Goal: Task Accomplishment & Management: Complete application form

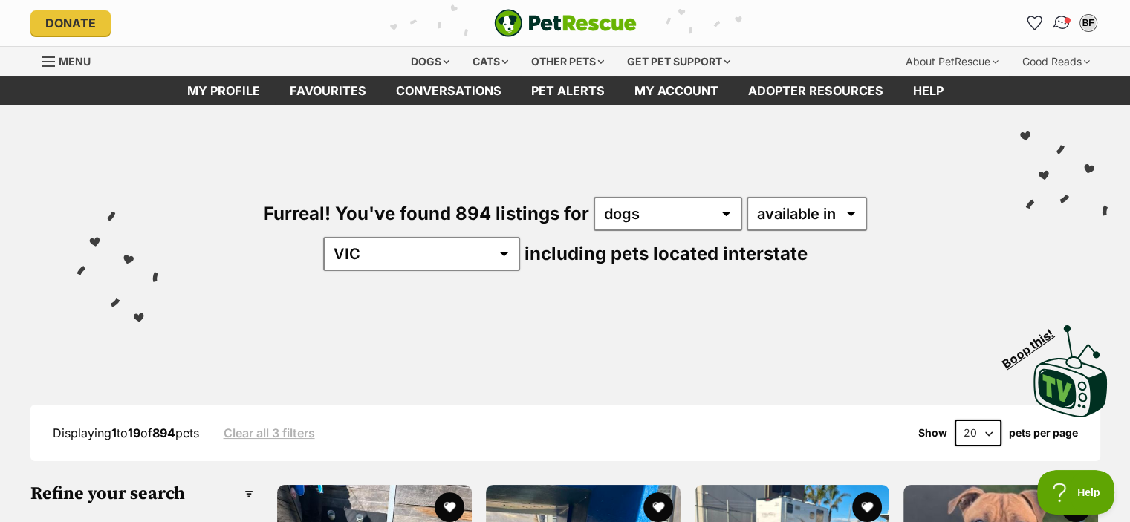
click at [1064, 16] on img "Conversations" at bounding box center [1062, 22] width 20 height 19
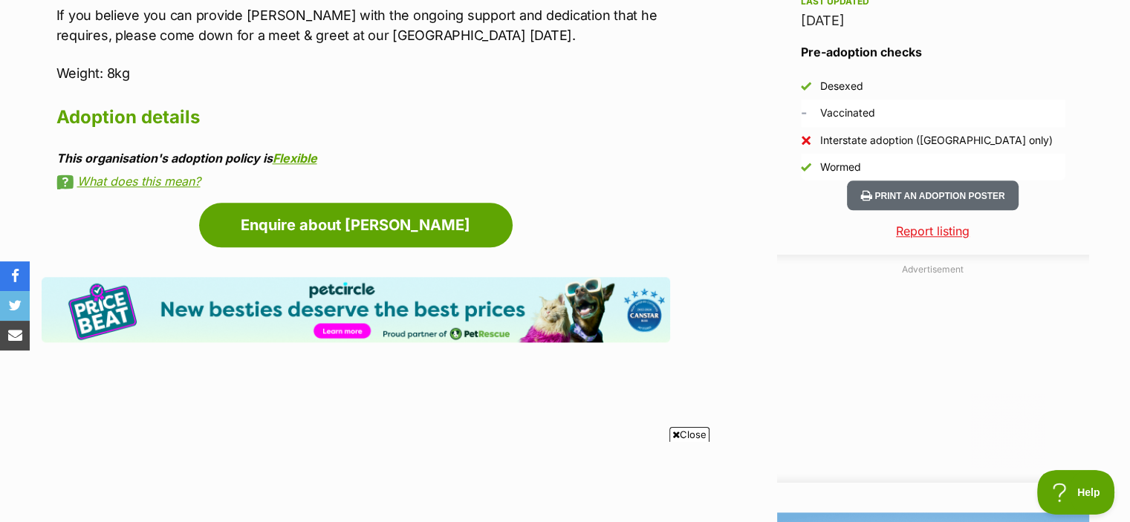
click at [161, 124] on h2 "Adoption details" at bounding box center [363, 117] width 614 height 33
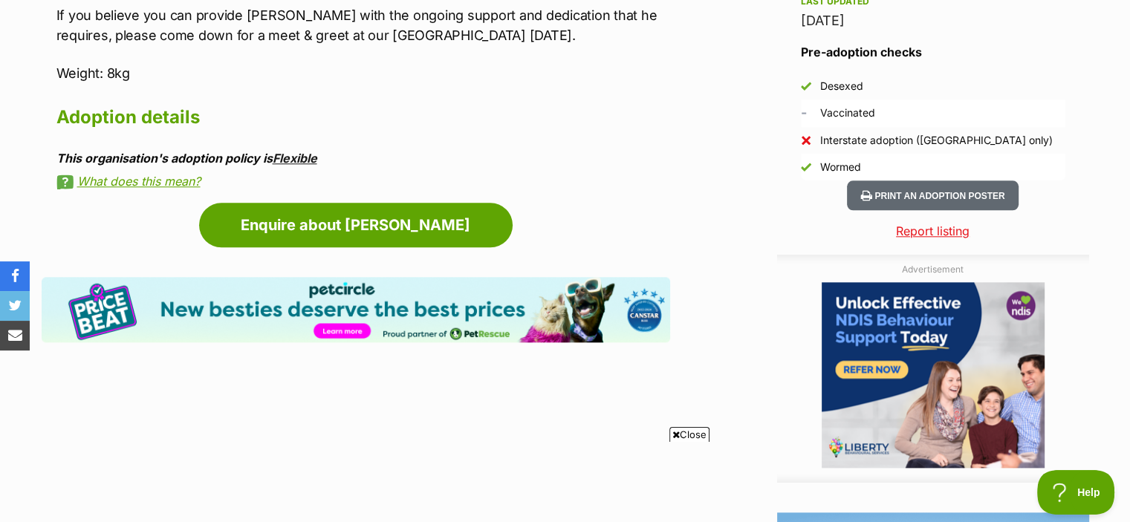
click at [291, 157] on link "Flexible" at bounding box center [295, 158] width 45 height 15
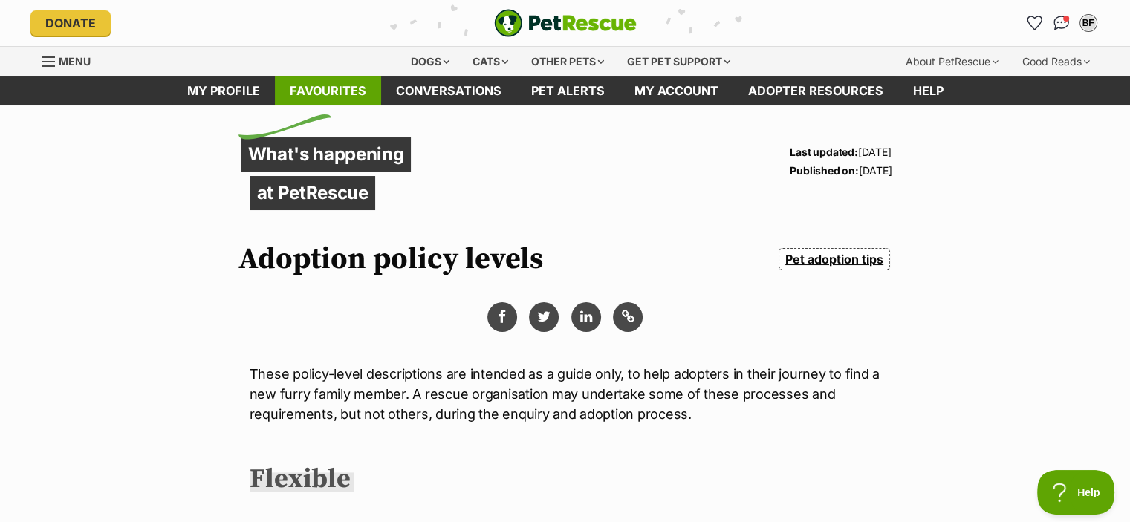
click at [318, 92] on link "Favourites" at bounding box center [328, 91] width 106 height 29
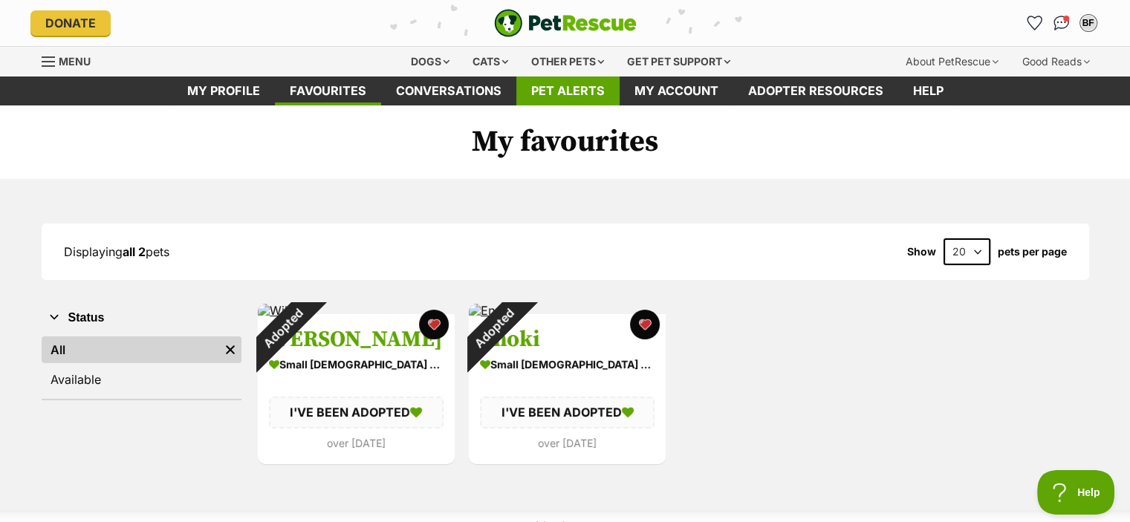
click at [560, 83] on link "Pet alerts" at bounding box center [567, 91] width 103 height 29
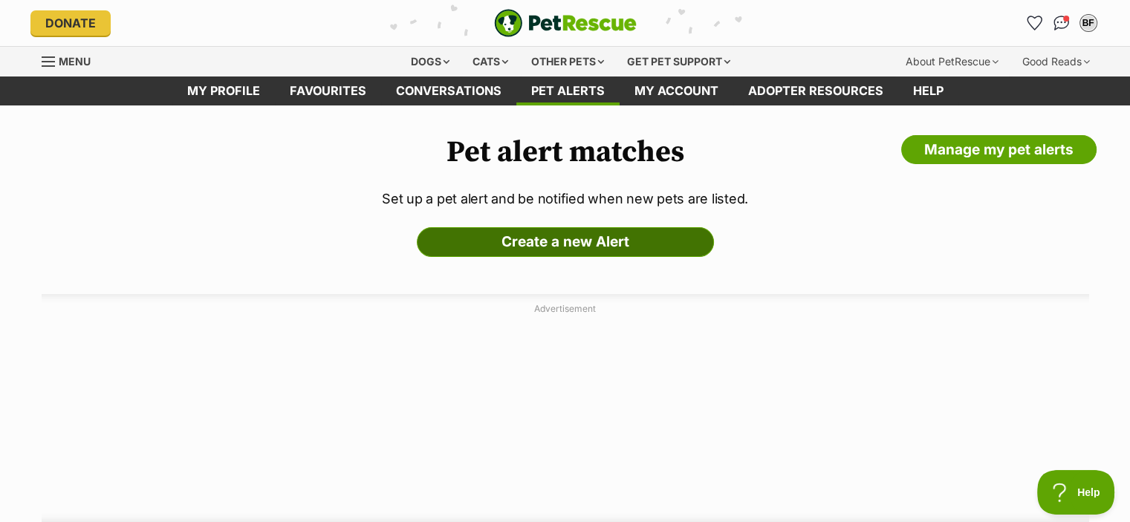
click at [545, 237] on link "Create a new Alert" at bounding box center [565, 242] width 297 height 30
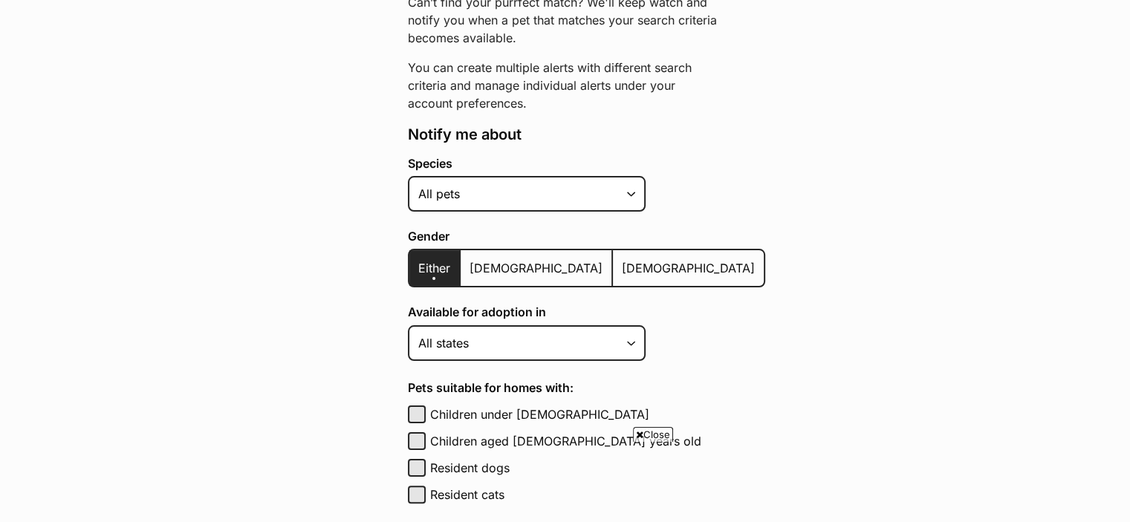
scroll to position [223, 0]
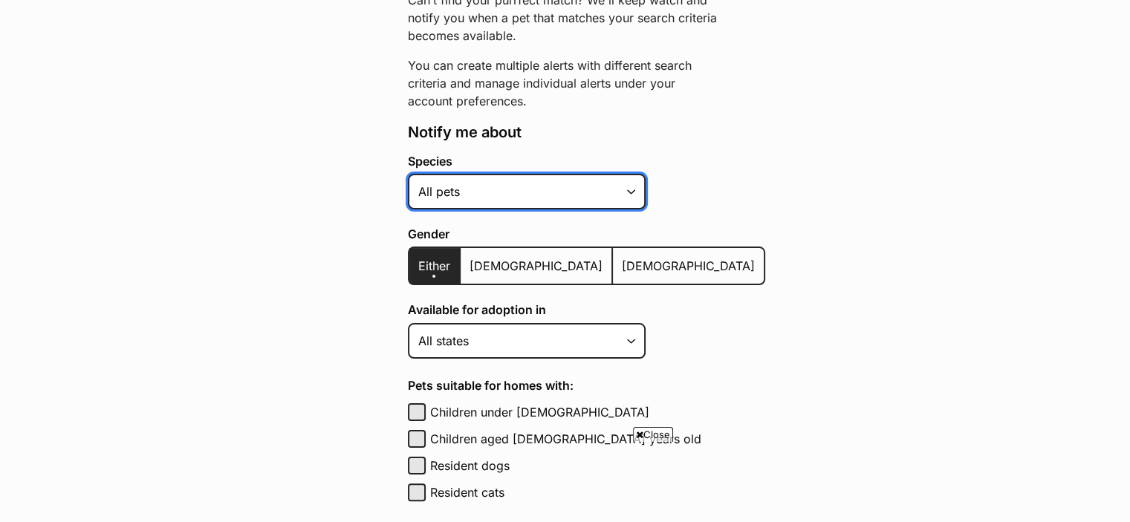
click at [547, 187] on select "Alpaca Bird Cat Chicken Cow Dog Donkey Duck Ferret Fish Goat Goose Guinea Fowl …" at bounding box center [527, 192] width 238 height 36
select select "1"
click at [408, 174] on select "Alpaca Bird Cat Chicken Cow Dog Donkey Duck Ferret Fish Goat Goose Guinea Fowl …" at bounding box center [527, 192] width 238 height 36
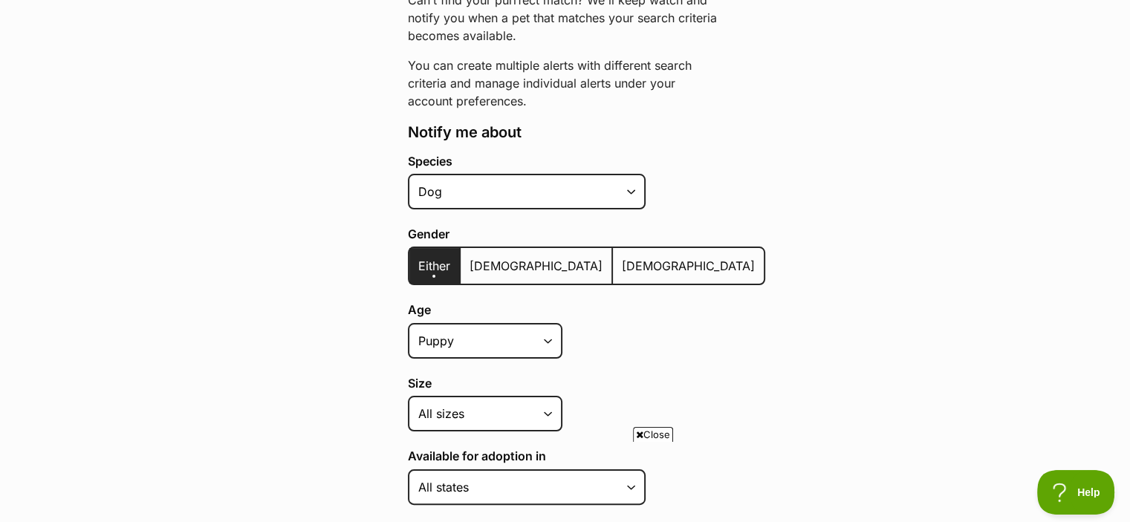
click at [485, 265] on span "Male" at bounding box center [536, 266] width 133 height 15
click at [469, 257] on input "Male" at bounding box center [469, 256] width 0 height 1
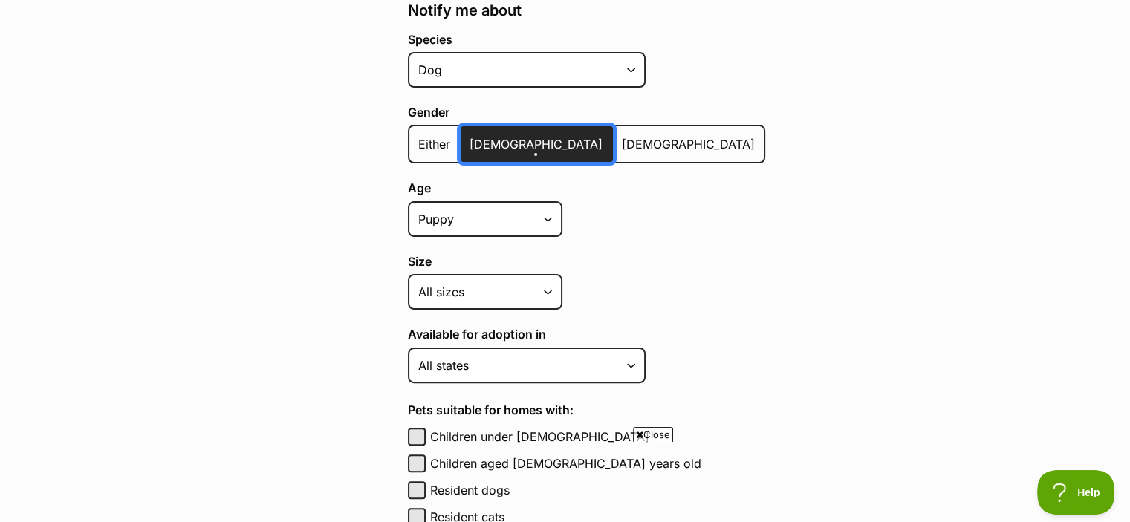
scroll to position [372, 0]
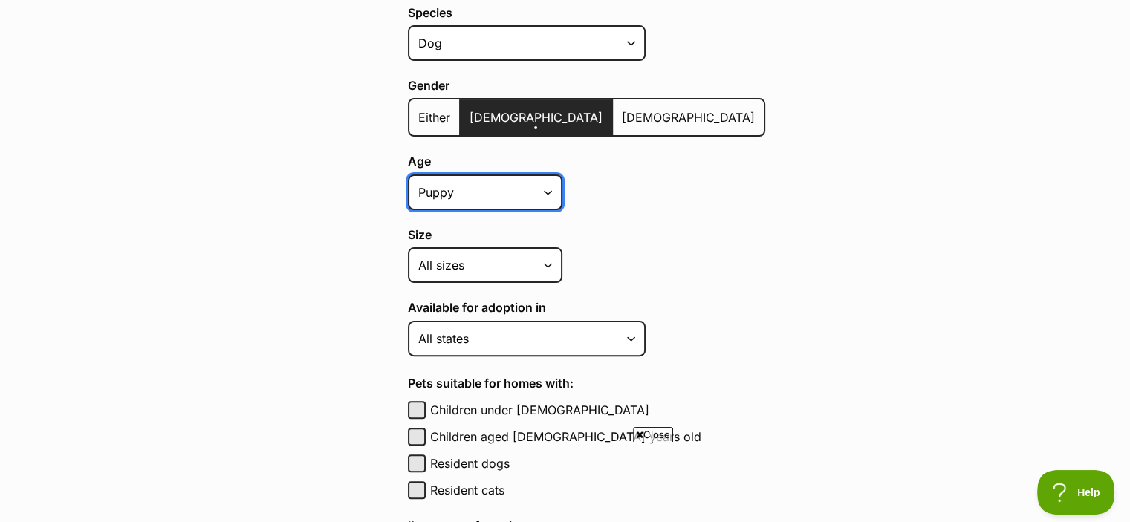
click at [533, 187] on select "Puppy Adult Senior All ages" at bounding box center [485, 193] width 155 height 36
click at [408, 175] on select "Puppy Adult Senior All ages" at bounding box center [485, 193] width 155 height 36
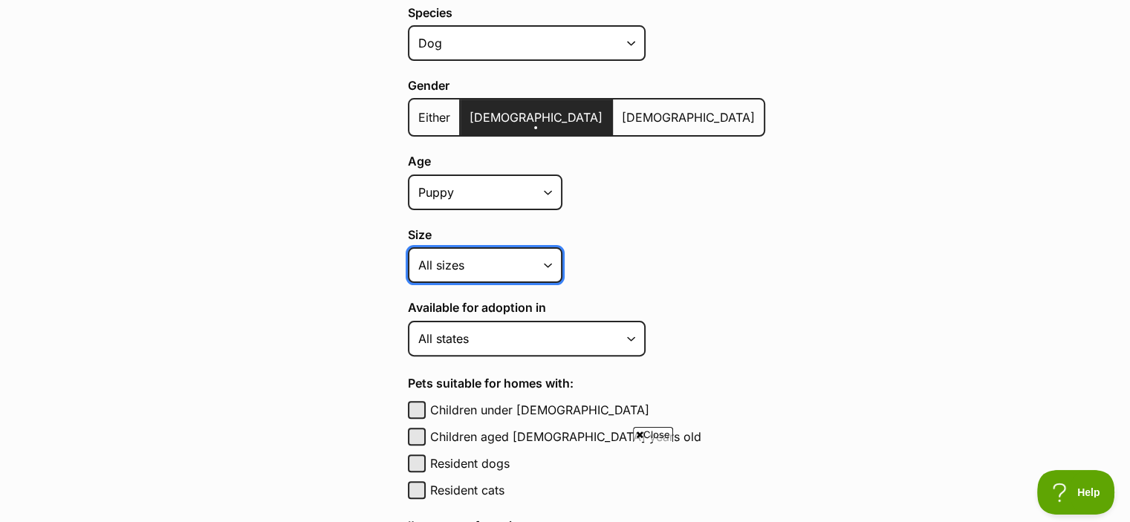
click at [531, 258] on select "Small Medium Large All sizes" at bounding box center [485, 265] width 155 height 36
select select "small"
click at [408, 247] on select "Small Medium Large All sizes" at bounding box center [485, 265] width 155 height 36
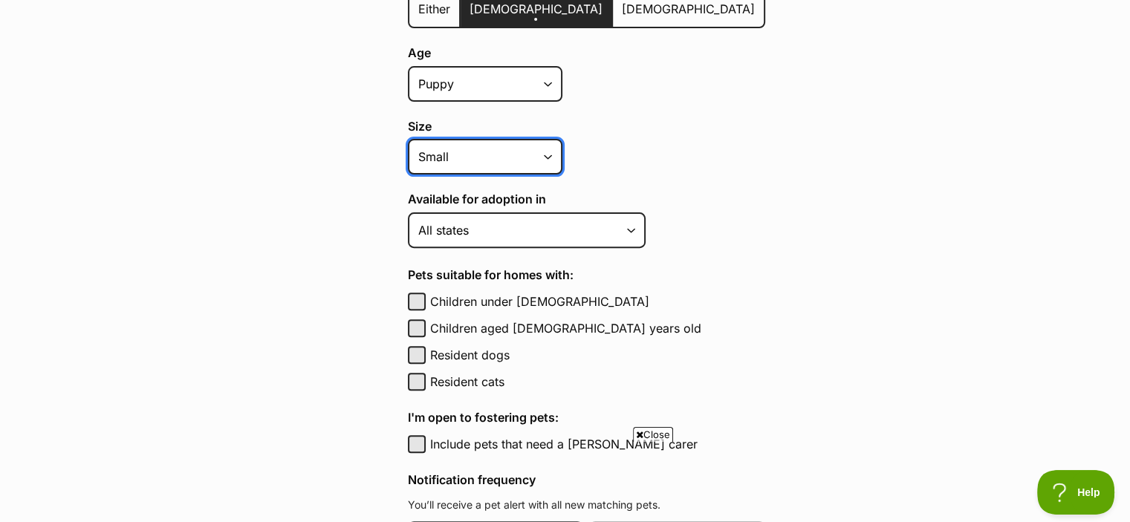
scroll to position [520, 0]
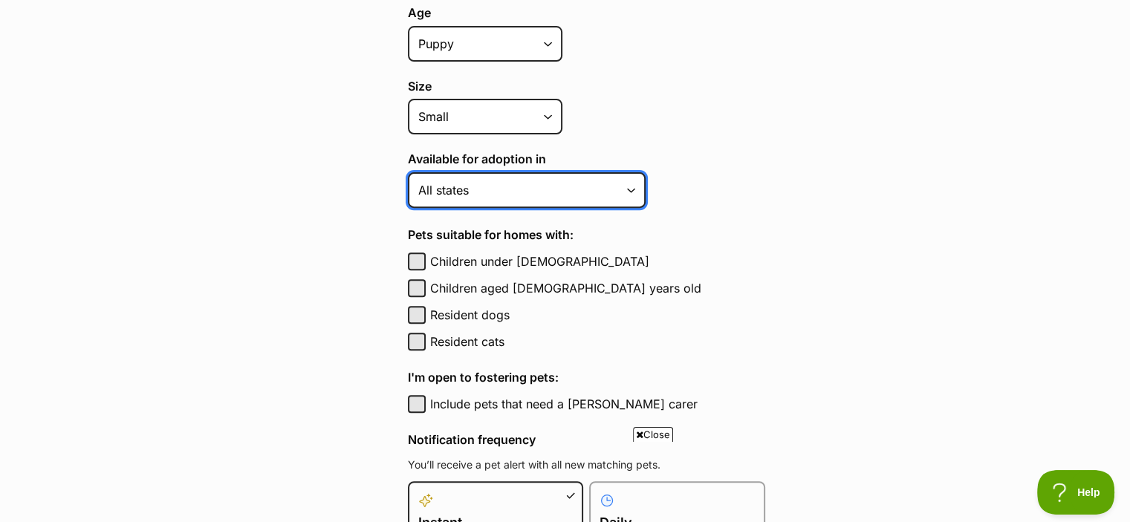
click at [566, 182] on select "Australian Capital Territory New South Wales Northern Territory Queensland Sout…" at bounding box center [527, 190] width 238 height 36
select select "2"
click at [408, 172] on select "Australian Capital Territory New South Wales Northern Territory Queensland Sout…" at bounding box center [527, 190] width 238 height 36
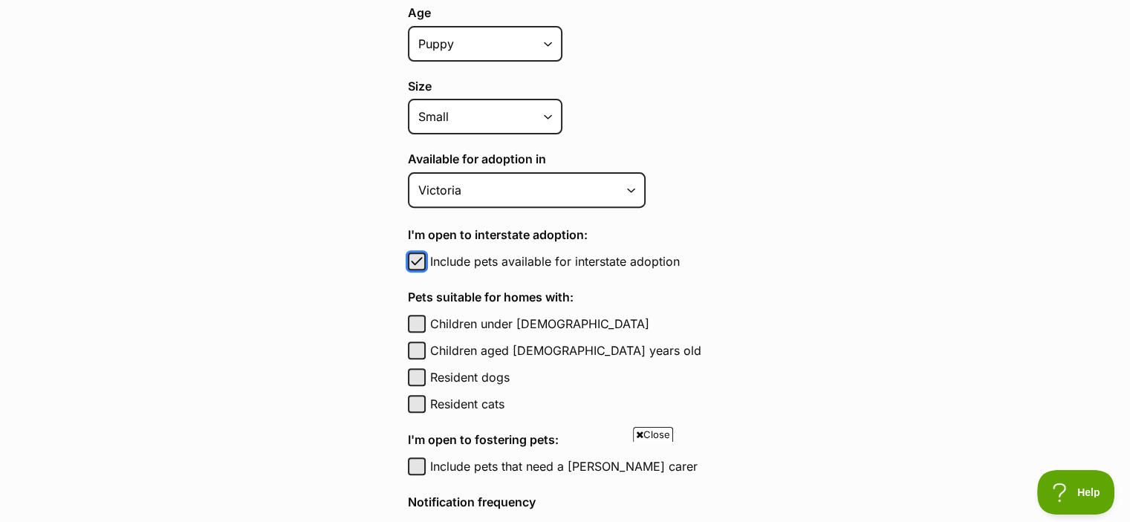
click at [417, 253] on span "button" at bounding box center [416, 262] width 15 height 18
checkbox input "false"
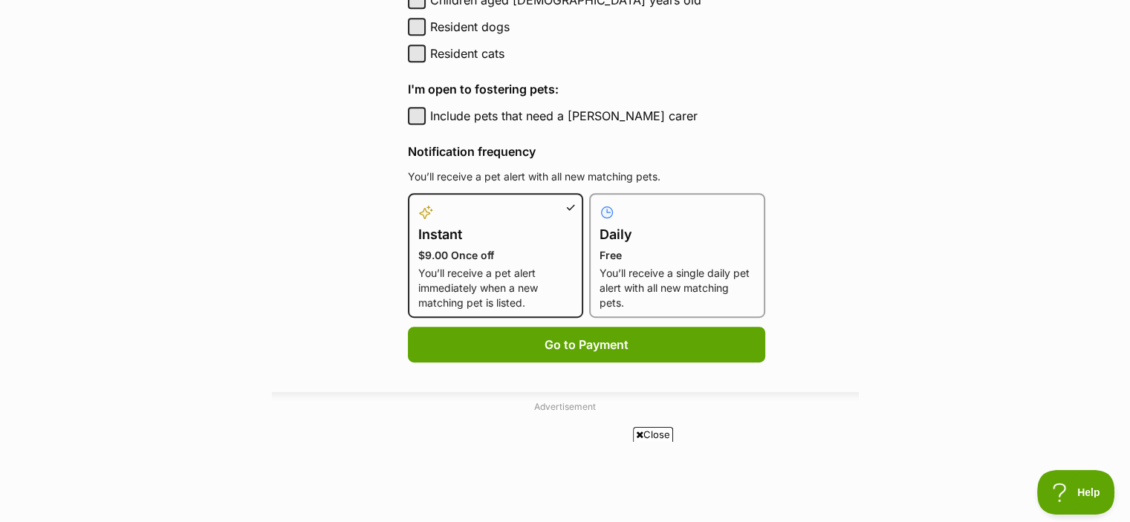
scroll to position [892, 0]
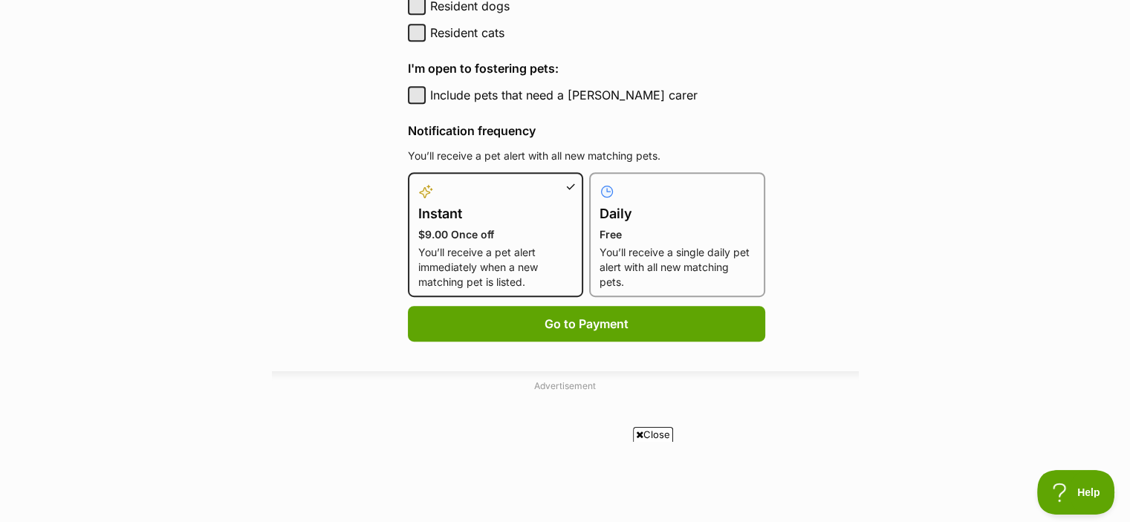
click at [629, 237] on p "Free" at bounding box center [677, 234] width 155 height 15
click at [599, 182] on input "Daily Free You’ll receive a single daily pet alert with all new matching pets." at bounding box center [598, 181] width 1 height 1
radio input "true"
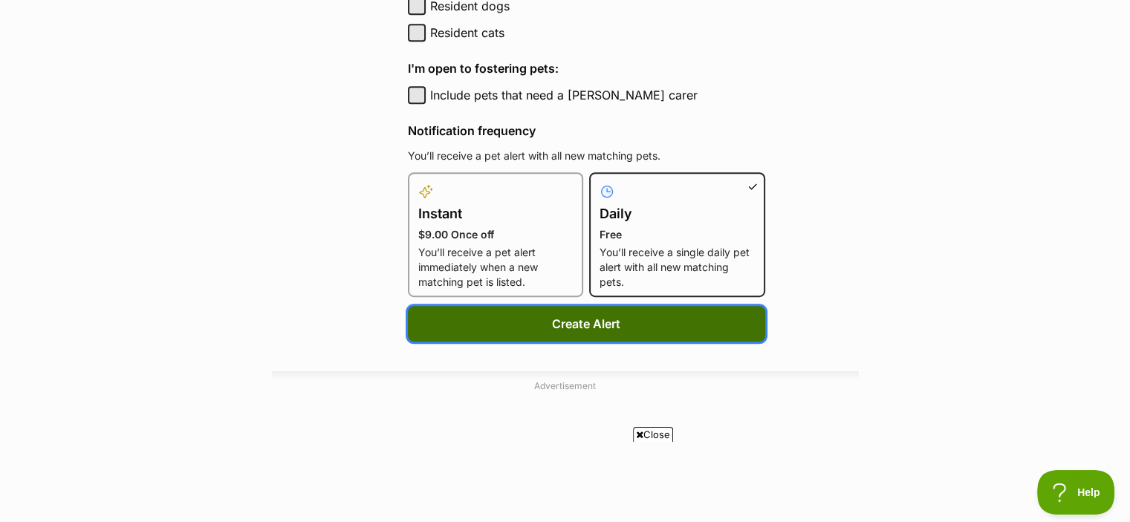
click at [591, 319] on button "Create Alert" at bounding box center [586, 324] width 357 height 36
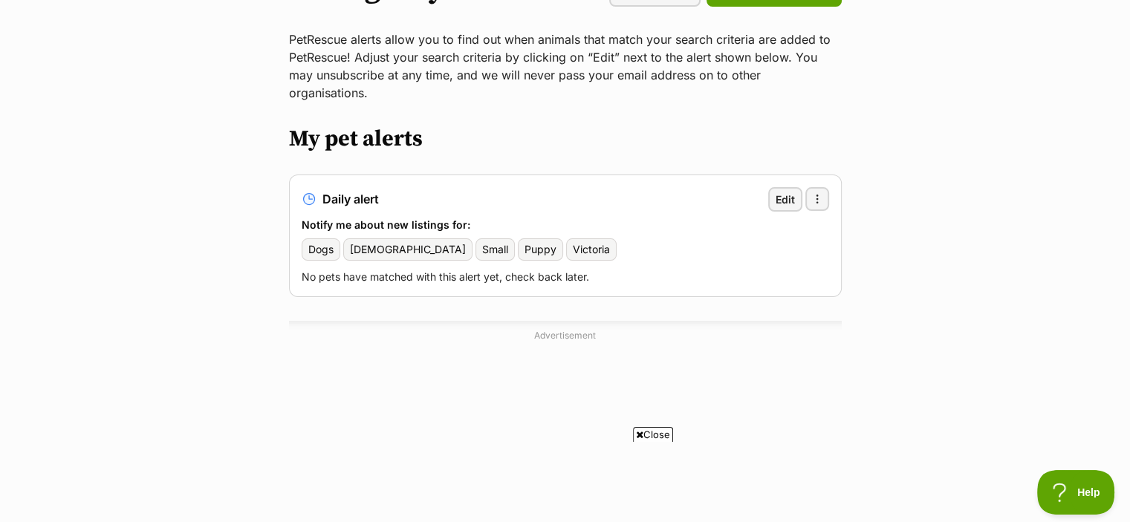
scroll to position [149, 0]
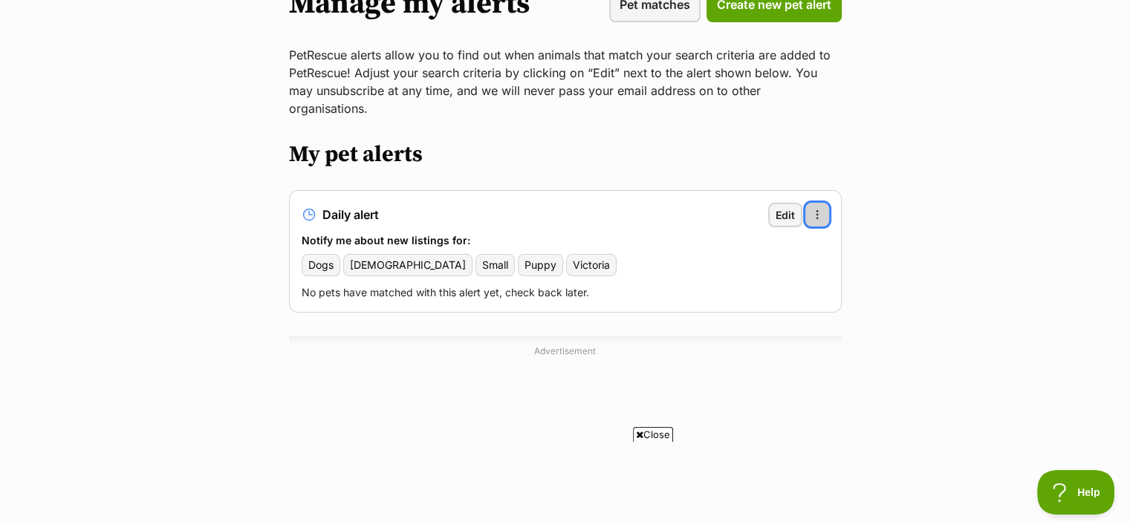
click at [817, 209] on span "button" at bounding box center [817, 215] width 12 height 12
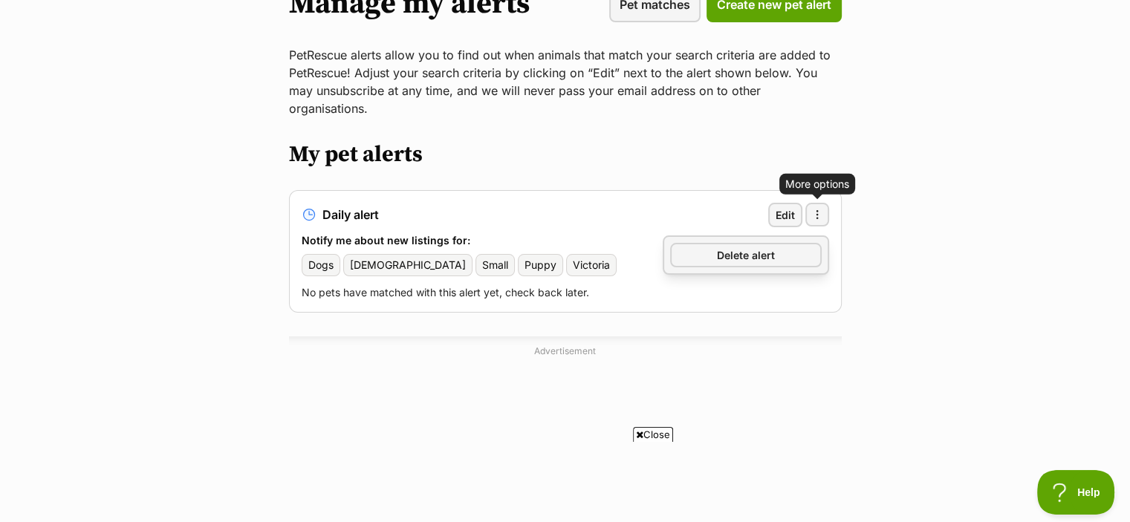
click at [880, 204] on main "Manage my alerts Pet matches Create new pet alert PetRescue alerts allow you to…" at bounding box center [565, 276] width 1130 height 638
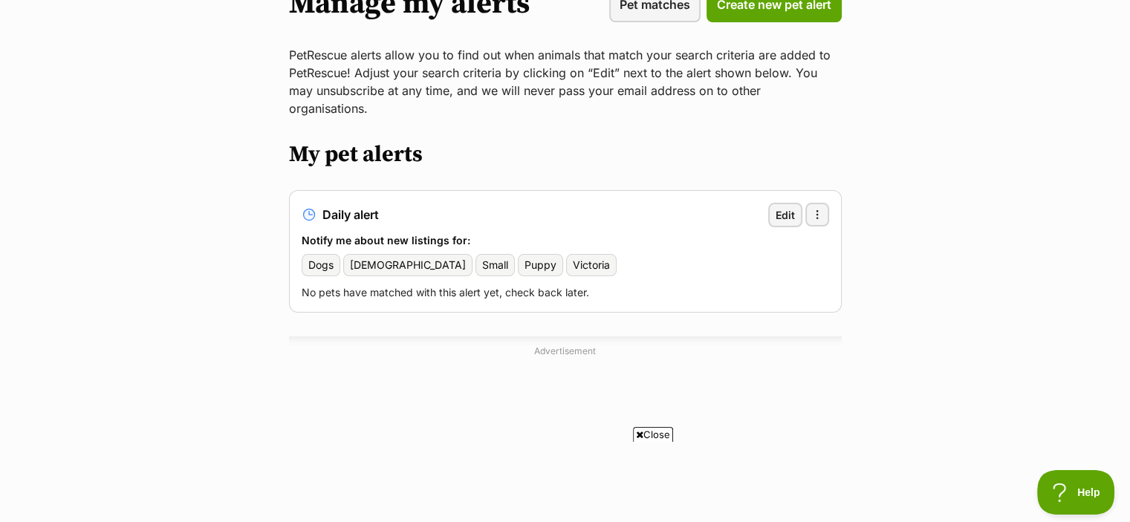
click at [963, 210] on main "Manage my alerts Pet matches Create new pet alert PetRescue alerts allow you to…" at bounding box center [565, 276] width 1130 height 638
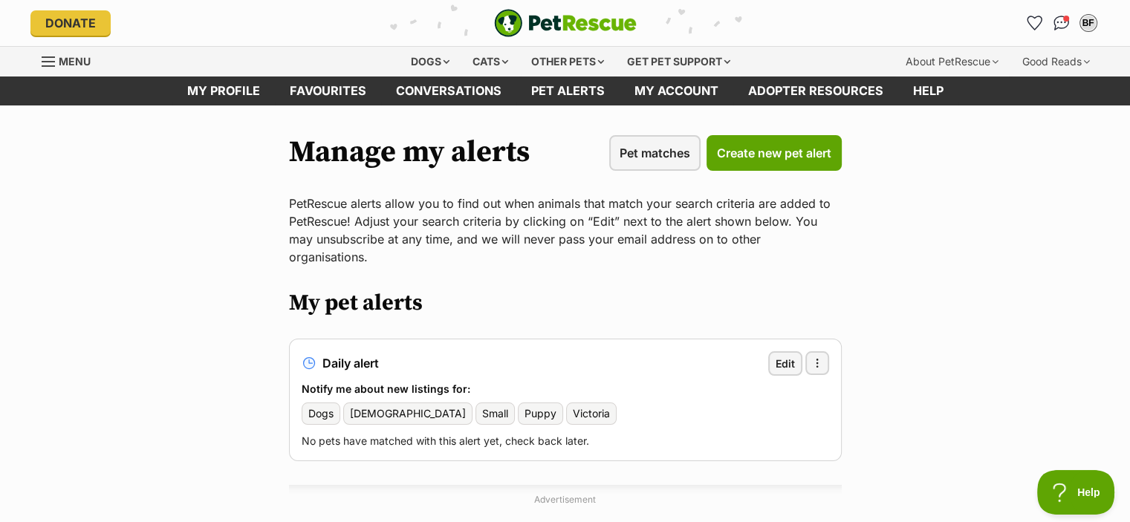
scroll to position [0, 0]
click at [672, 154] on span "Pet matches" at bounding box center [655, 153] width 71 height 18
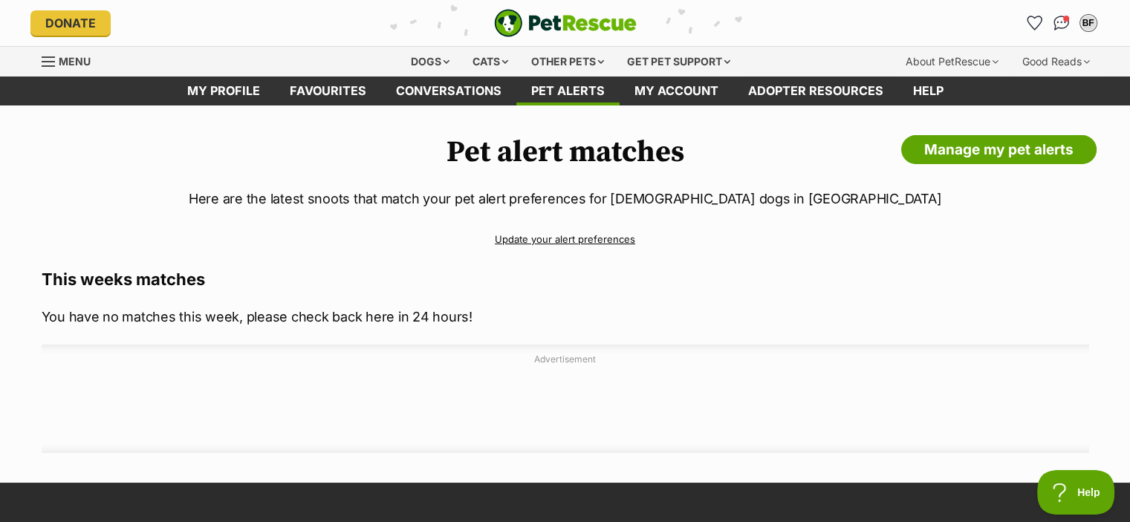
click at [606, 238] on link "Update your alert preferences" at bounding box center [566, 240] width 1048 height 26
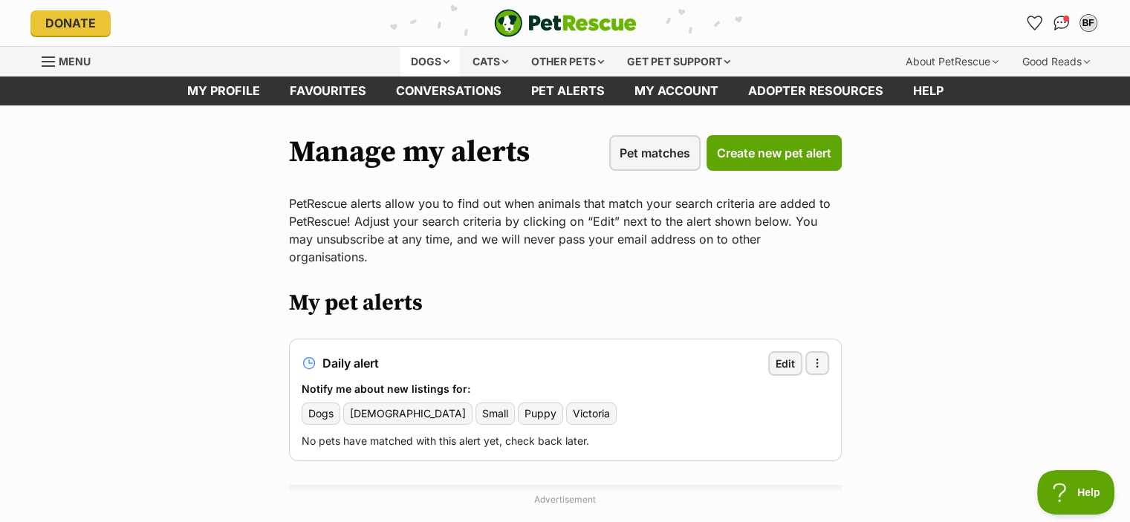
click at [443, 63] on div "Dogs" at bounding box center [430, 62] width 59 height 30
